Goal: Task Accomplishment & Management: Manage account settings

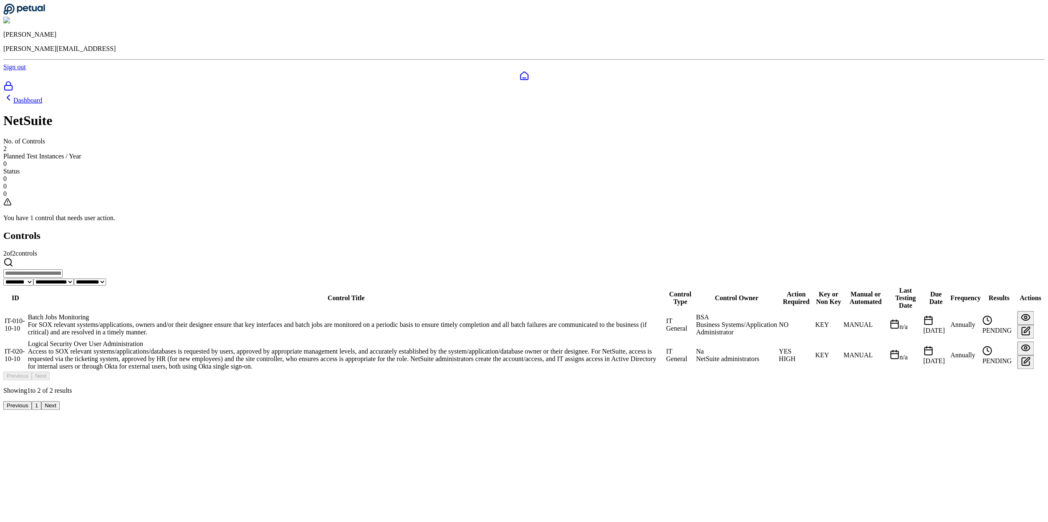
click at [366, 340] on div "Logical Security Over User Administration" at bounding box center [346, 344] width 636 height 8
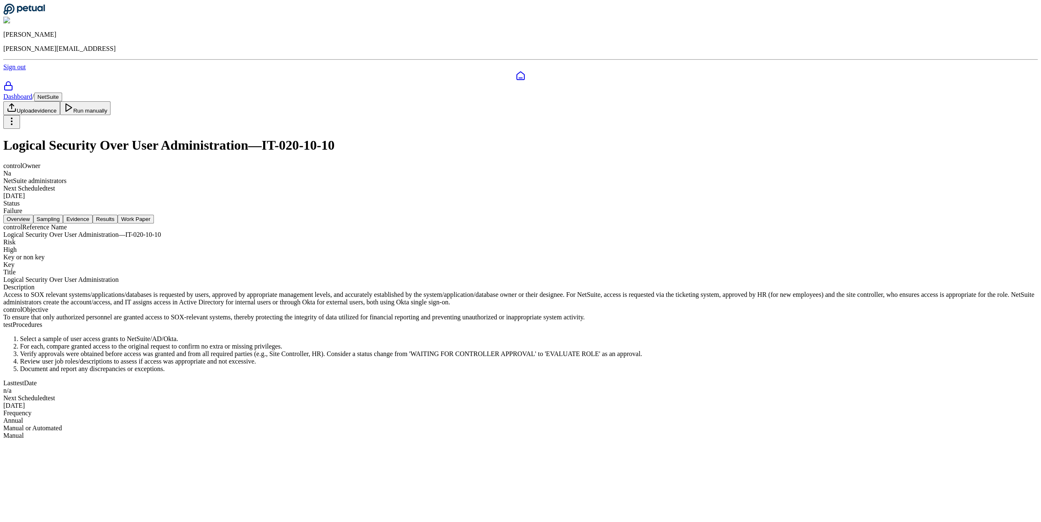
click at [469, 215] on nav "Overview Sampling Evidence Results Work Paper" at bounding box center [520, 219] width 1035 height 9
click at [118, 215] on button "Results" at bounding box center [105, 219] width 25 height 9
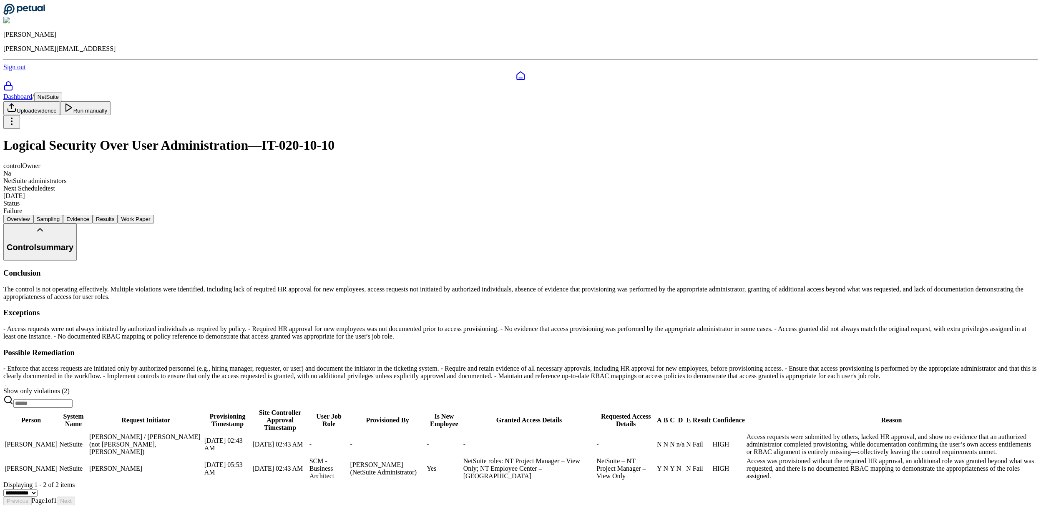
click at [93, 215] on button "Evidence" at bounding box center [78, 219] width 30 height 9
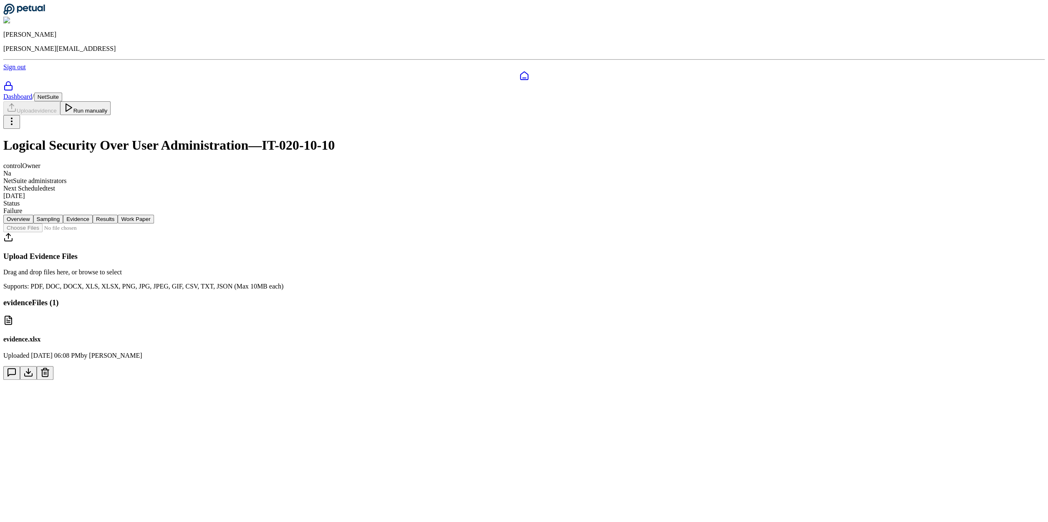
click at [50, 368] on icon at bounding box center [45, 373] width 10 height 10
click at [50, 435] on button "Delete" at bounding box center [39, 439] width 23 height 9
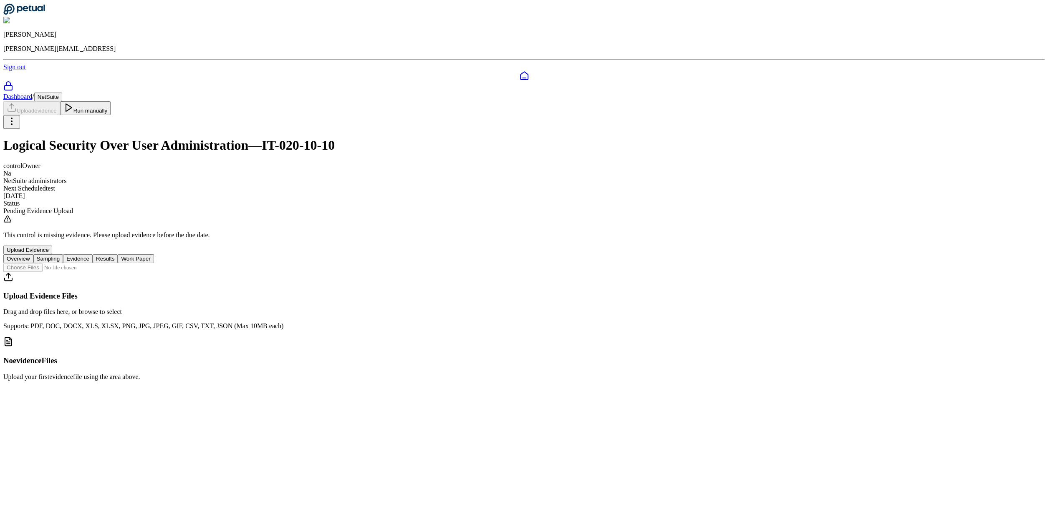
click at [98, 263] on input "file" at bounding box center [50, 267] width 95 height 9
type input "**********"
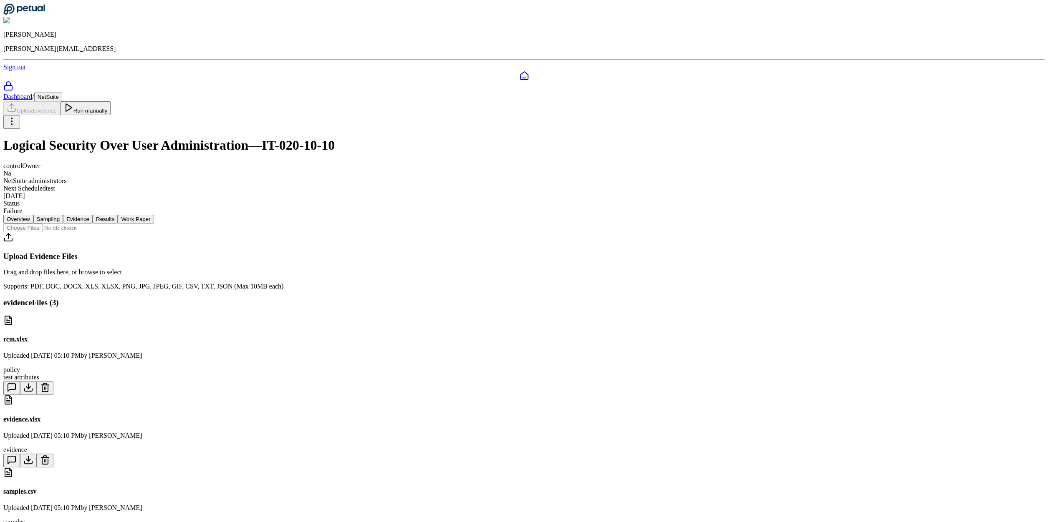
click at [50, 522] on icon at bounding box center [45, 532] width 10 height 10
click at [53, 454] on button at bounding box center [45, 461] width 17 height 14
click at [50, 522] on button "Delete" at bounding box center [39, 526] width 23 height 9
click at [50, 383] on icon at bounding box center [45, 388] width 10 height 10
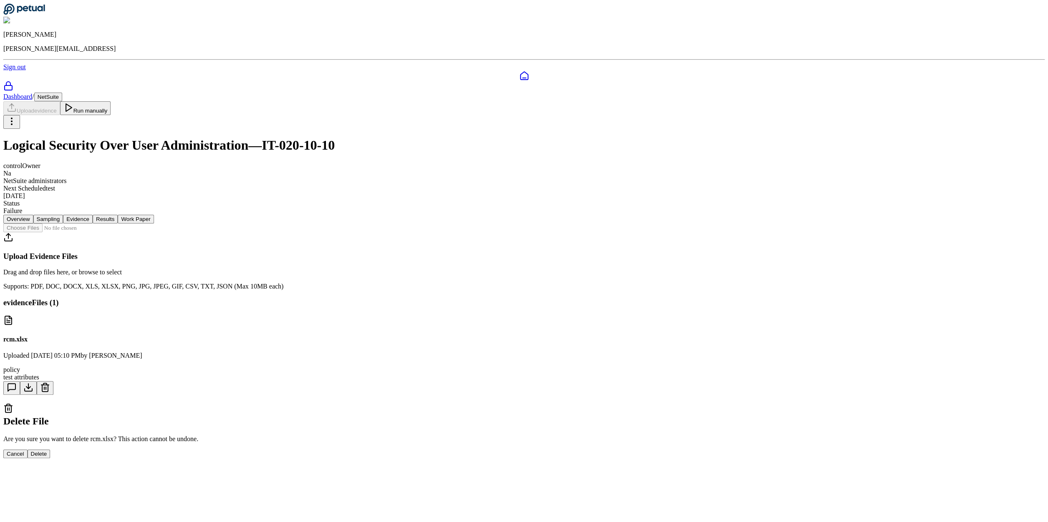
click at [50, 450] on button "Delete" at bounding box center [39, 454] width 23 height 9
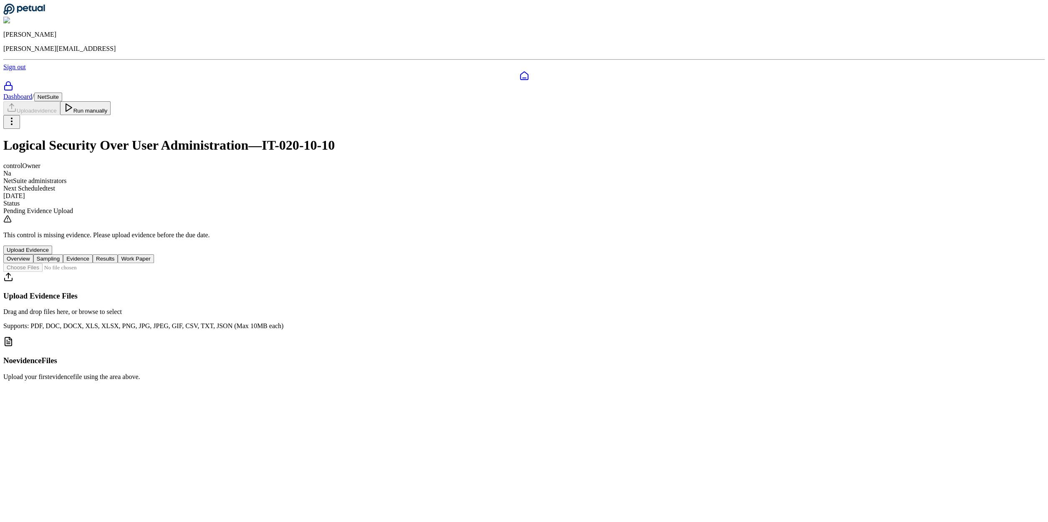
click at [98, 263] on input "file" at bounding box center [50, 267] width 95 height 9
type input "**********"
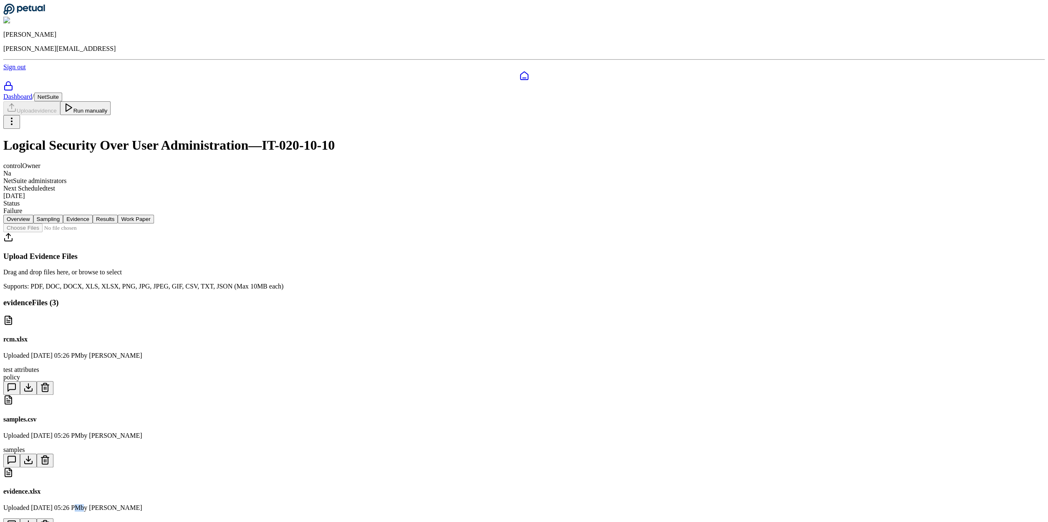
drag, startPoint x: 382, startPoint y: 375, endPoint x: 409, endPoint y: 376, distance: 27.1
click at [409, 504] on p "Uploaded Aug 20, 2025, 05:26 PM by Eliot Walker" at bounding box center [523, 508] width 1041 height 8
drag, startPoint x: 382, startPoint y: 343, endPoint x: 409, endPoint y: 344, distance: 27.2
click at [409, 432] on p "Uploaded Aug 20, 2025, 05:26 PM by Eliot Walker" at bounding box center [523, 436] width 1041 height 8
drag, startPoint x: 548, startPoint y: 306, endPoint x: 687, endPoint y: 307, distance: 138.9
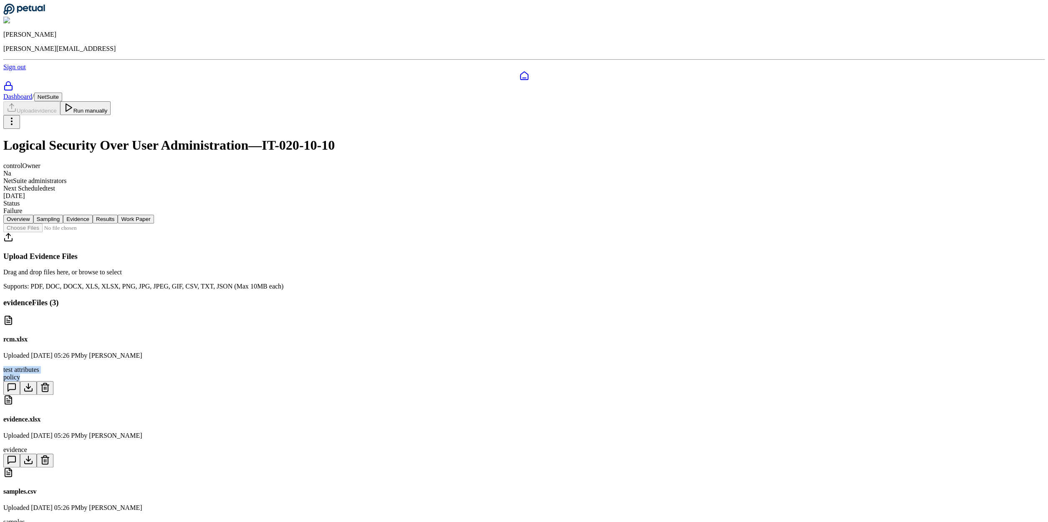
click at [687, 315] on div "rcm.xlsx Uploaded Aug 20, 2025, 05:26 PM by Eliot Walker test attributes policy" at bounding box center [523, 355] width 1041 height 80
drag, startPoint x: 615, startPoint y: 365, endPoint x: 545, endPoint y: 364, distance: 70.1
click at [545, 468] on div "samples.csv Uploaded Aug 20, 2025, 05:26 PM by Eliot Walker samples" at bounding box center [523, 504] width 1041 height 73
